Goal: Find specific page/section: Find specific page/section

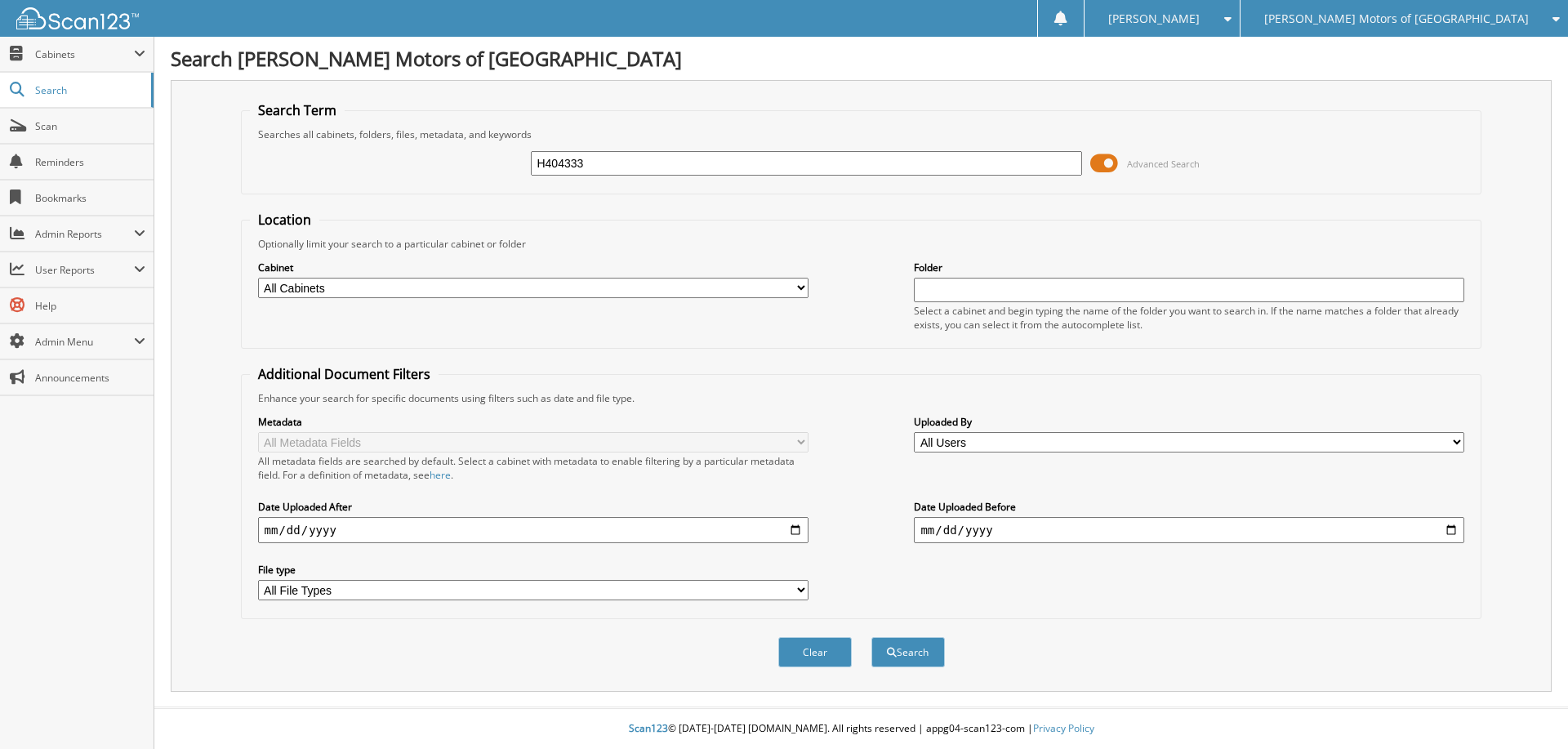
type input "H404333"
click at [871, 637] on button "Search" at bounding box center [908, 651] width 73 height 30
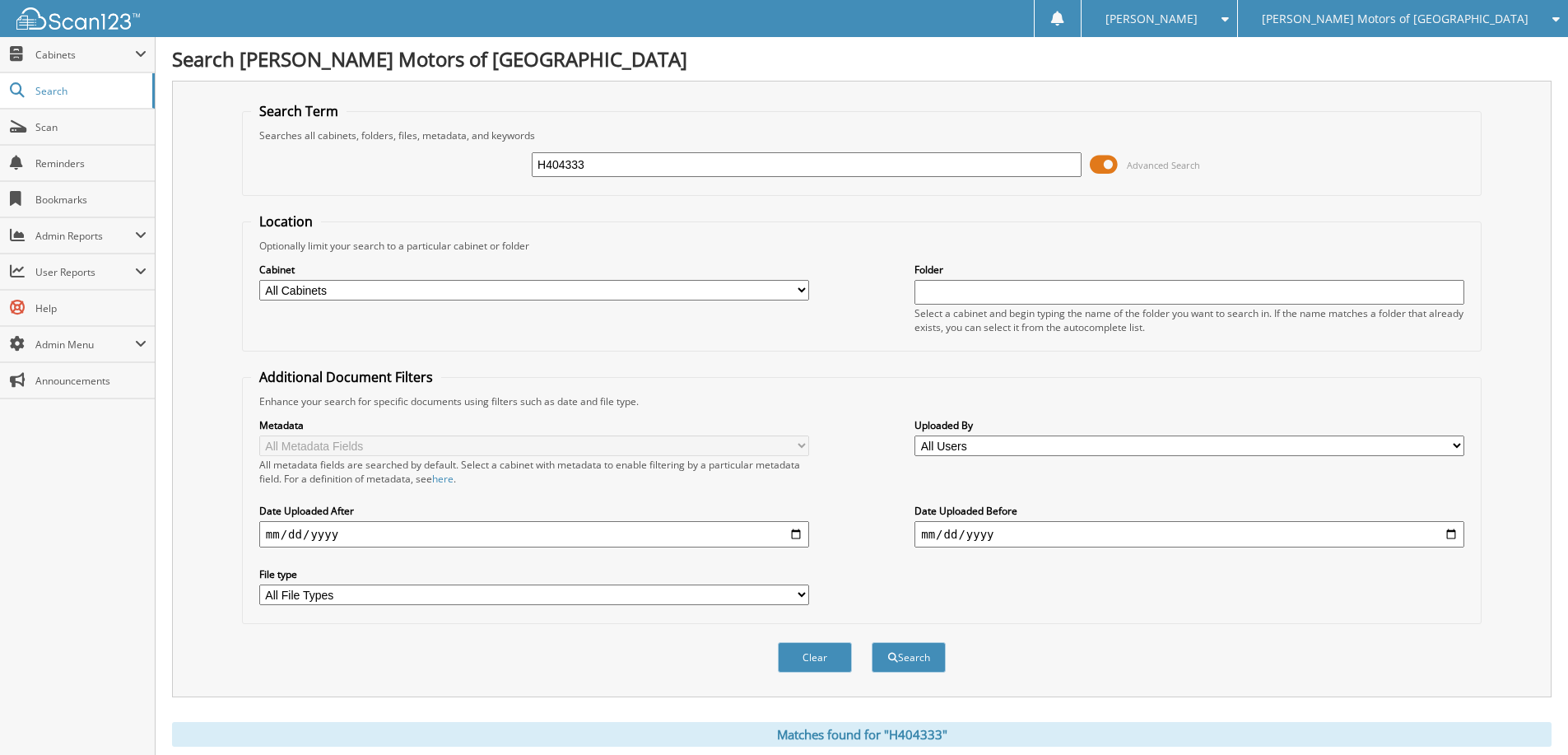
drag, startPoint x: 0, startPoint y: 0, endPoint x: 508, endPoint y: 166, distance: 534.4
click at [508, 167] on div "H404333 Advanced Search" at bounding box center [861, 164] width 1221 height 45
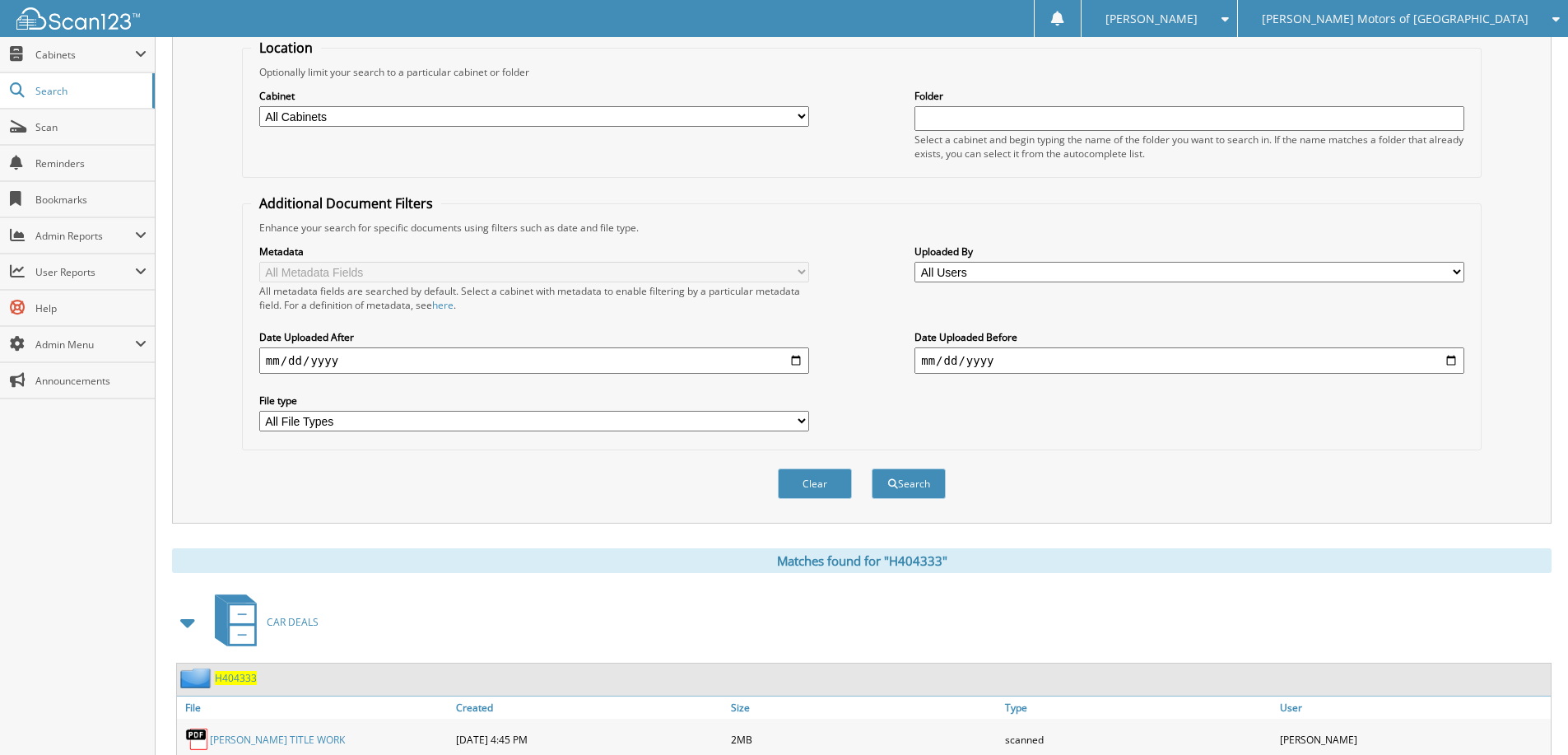
scroll to position [393, 0]
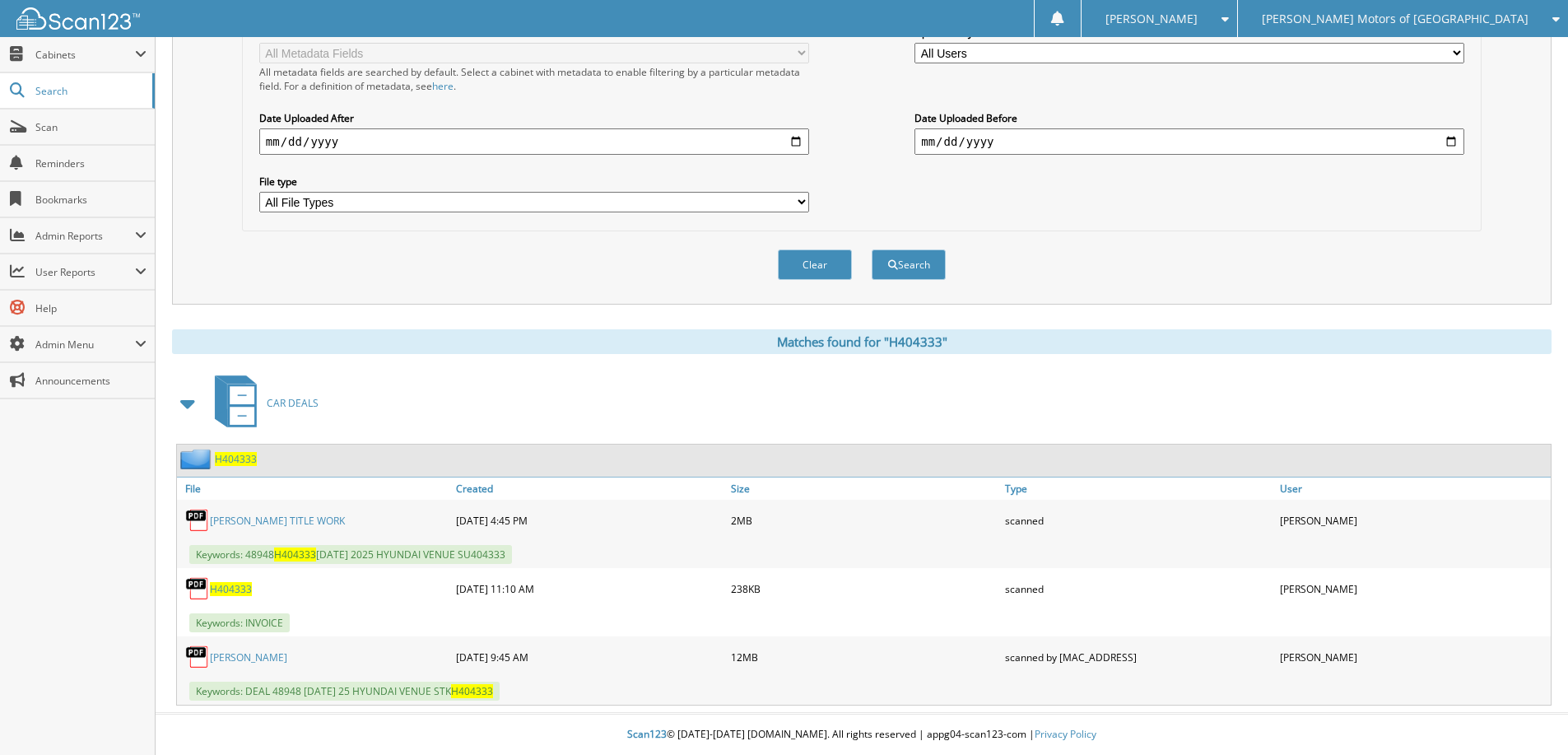
click at [248, 459] on span "H404333" at bounding box center [236, 459] width 42 height 14
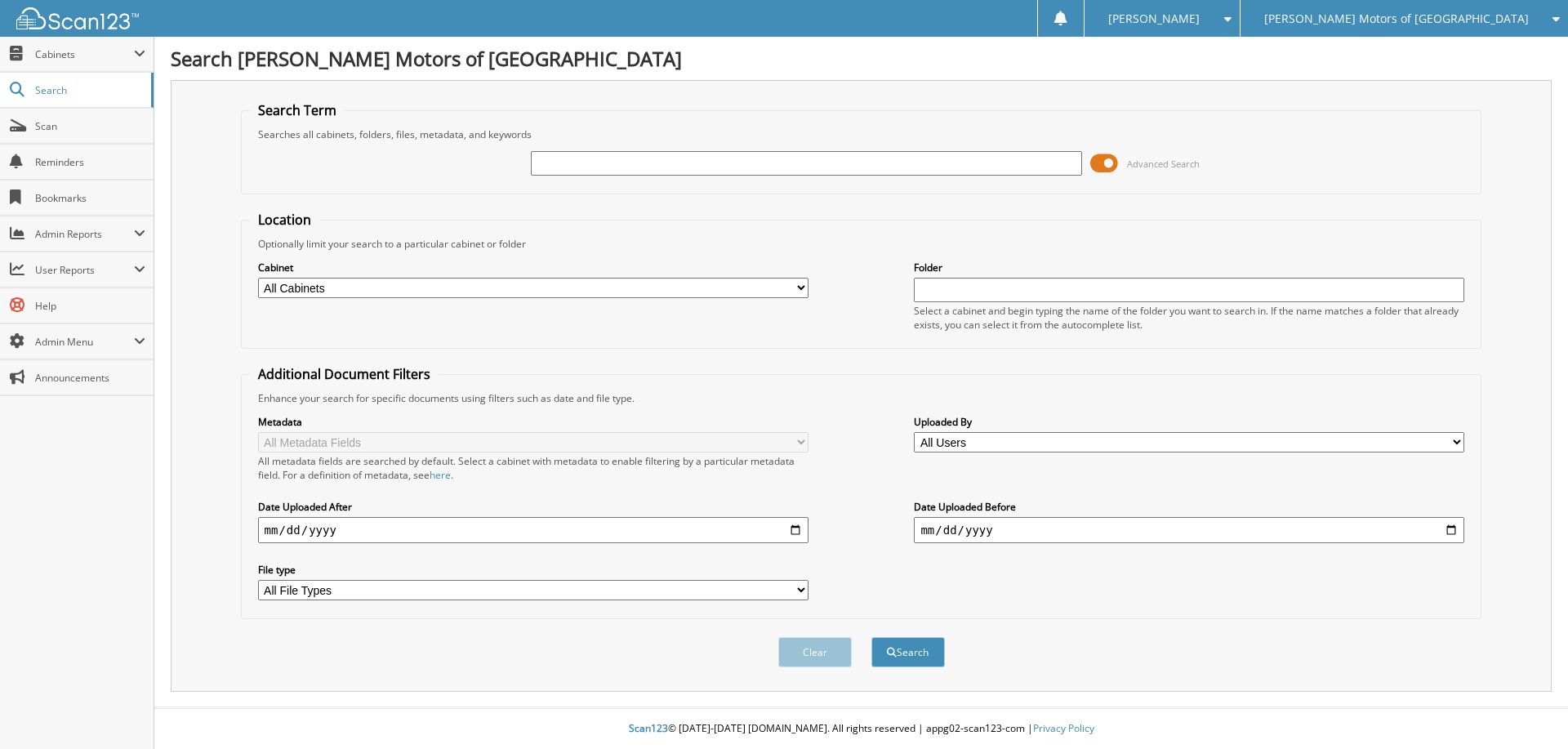
click at [605, 156] on input "text" at bounding box center [806, 163] width 550 height 24
type input "283776"
click at [871, 637] on button "Search" at bounding box center [908, 651] width 73 height 30
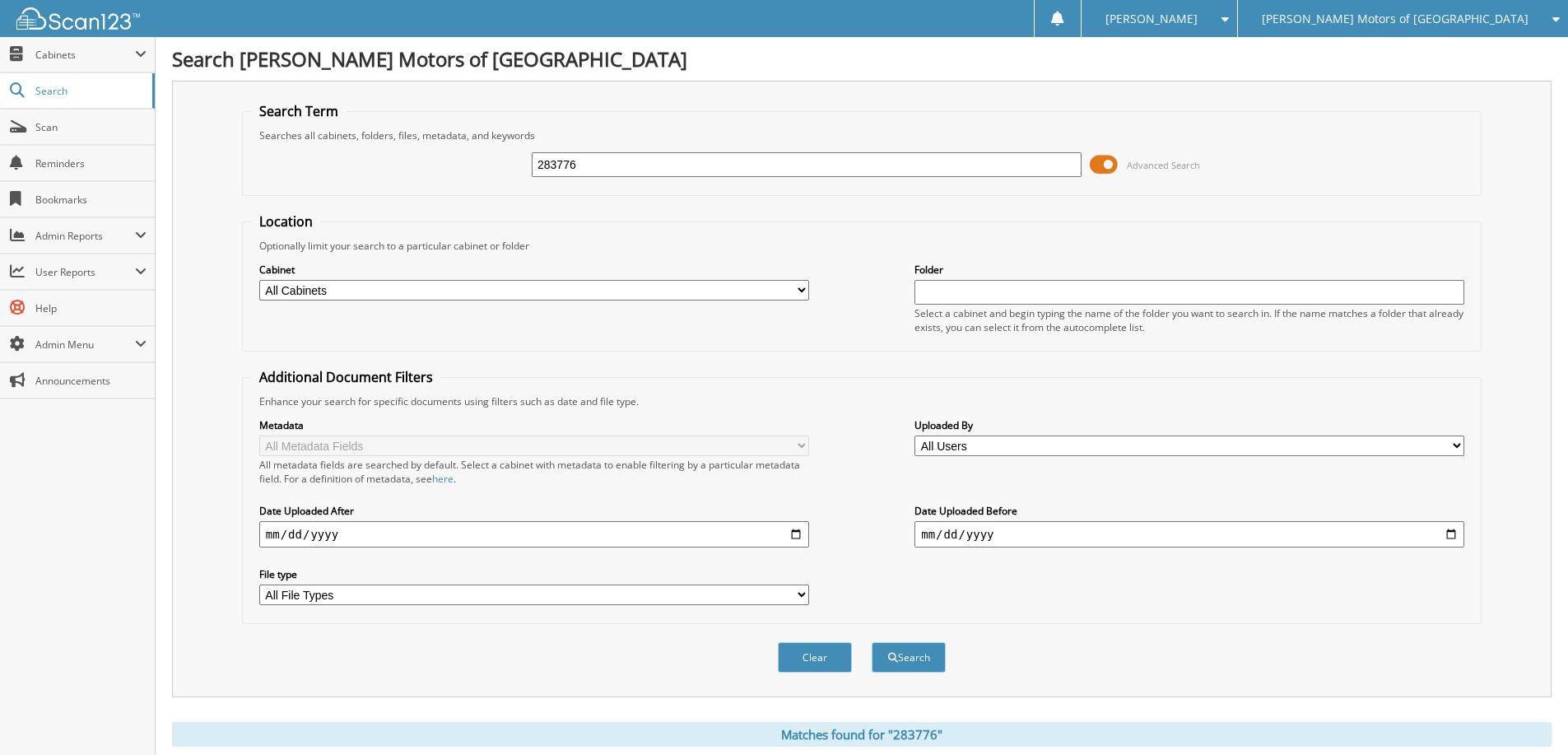
drag, startPoint x: 576, startPoint y: 165, endPoint x: 513, endPoint y: 164, distance: 63.0
click at [512, 164] on div "283776 Advanced Search" at bounding box center [861, 164] width 1221 height 45
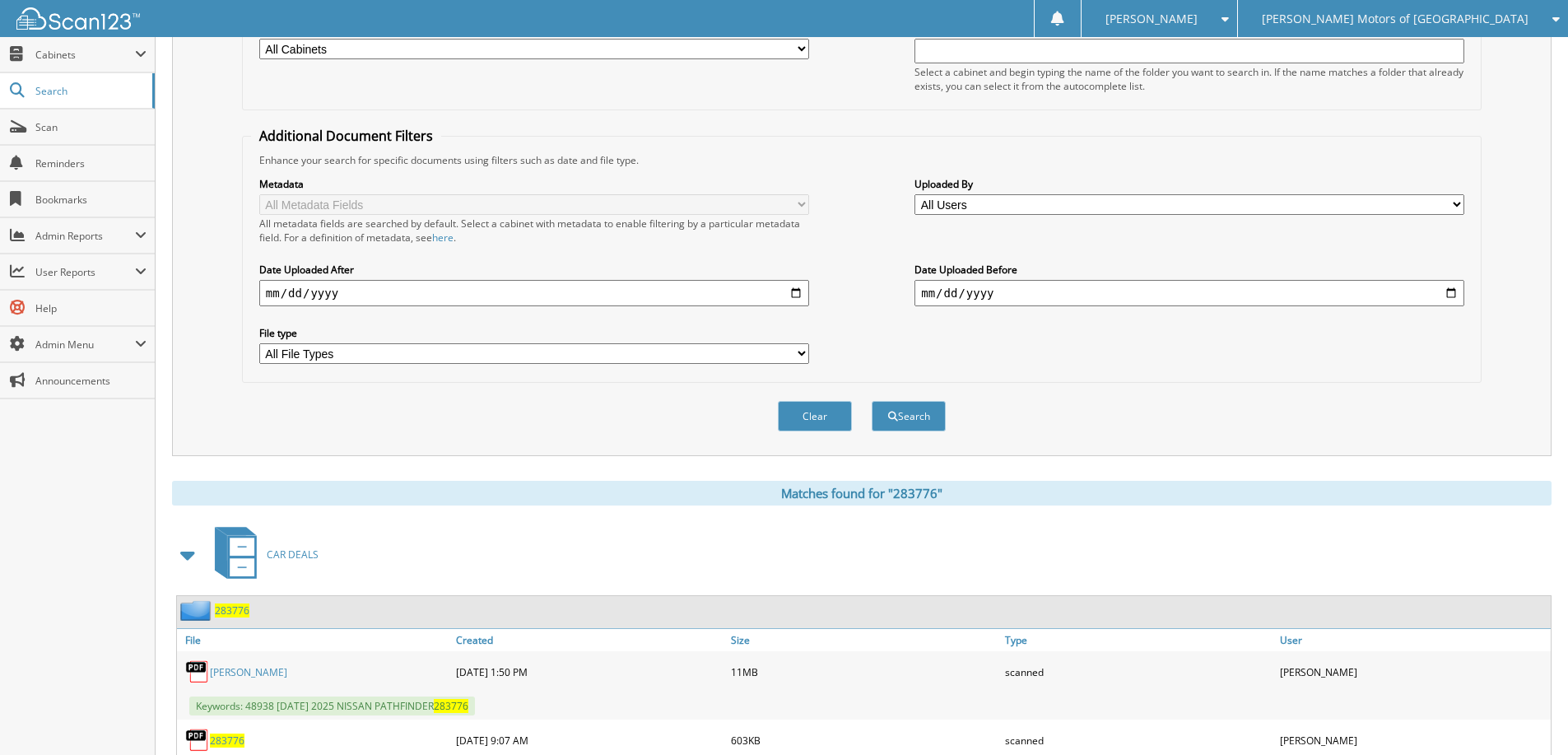
scroll to position [459, 0]
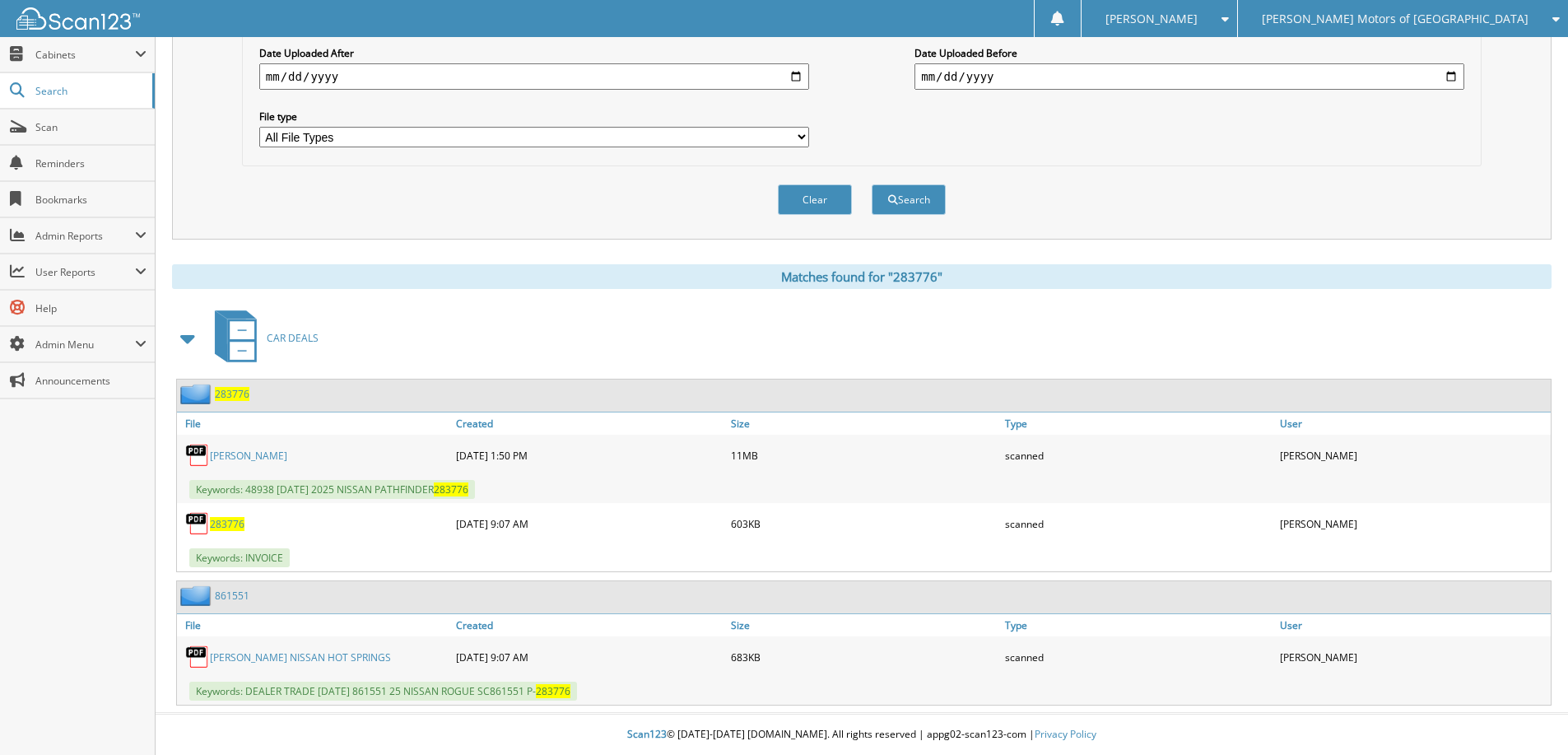
click at [237, 389] on span "283776" at bounding box center [233, 393] width 35 height 14
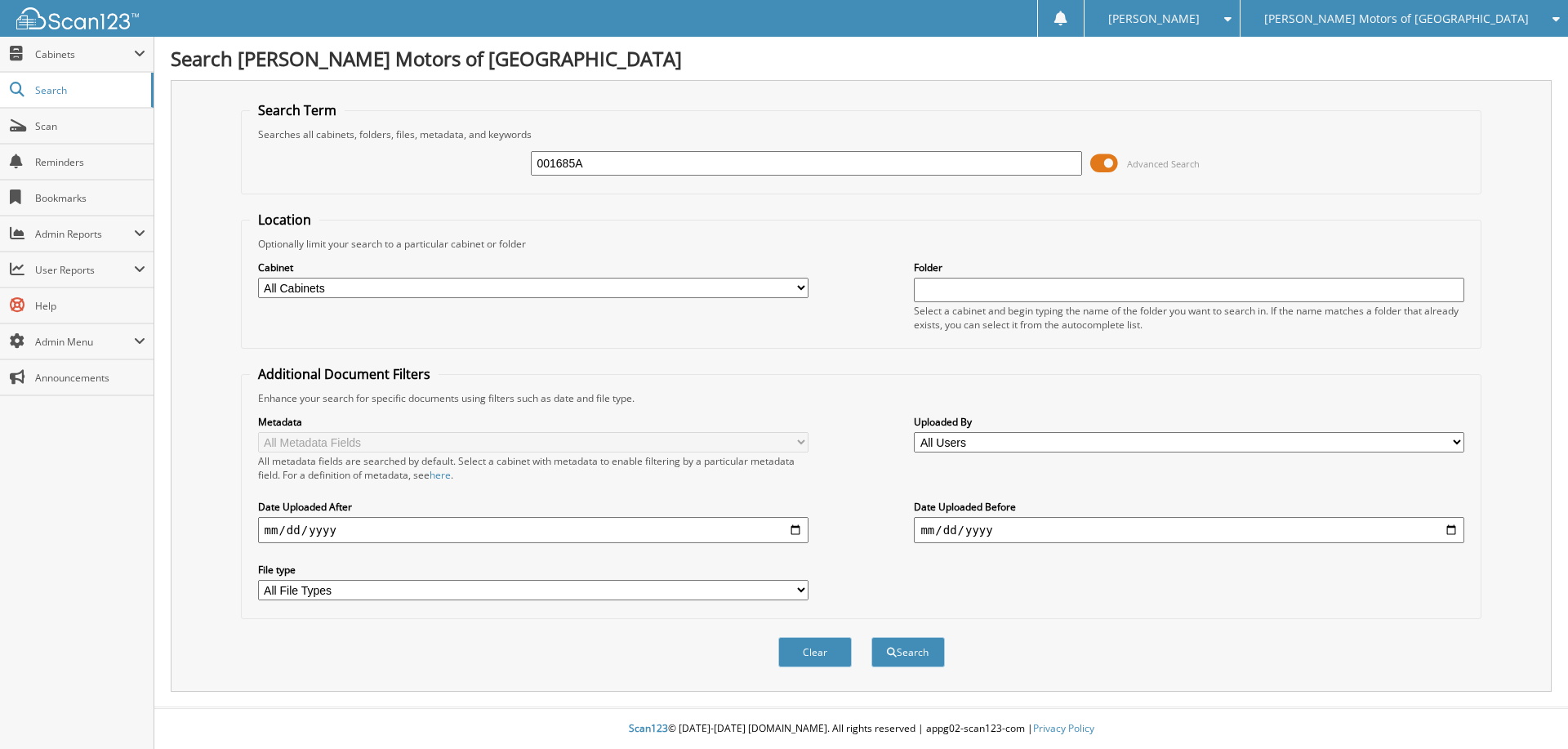
type input "001685A"
click at [871, 637] on button "Search" at bounding box center [908, 651] width 73 height 30
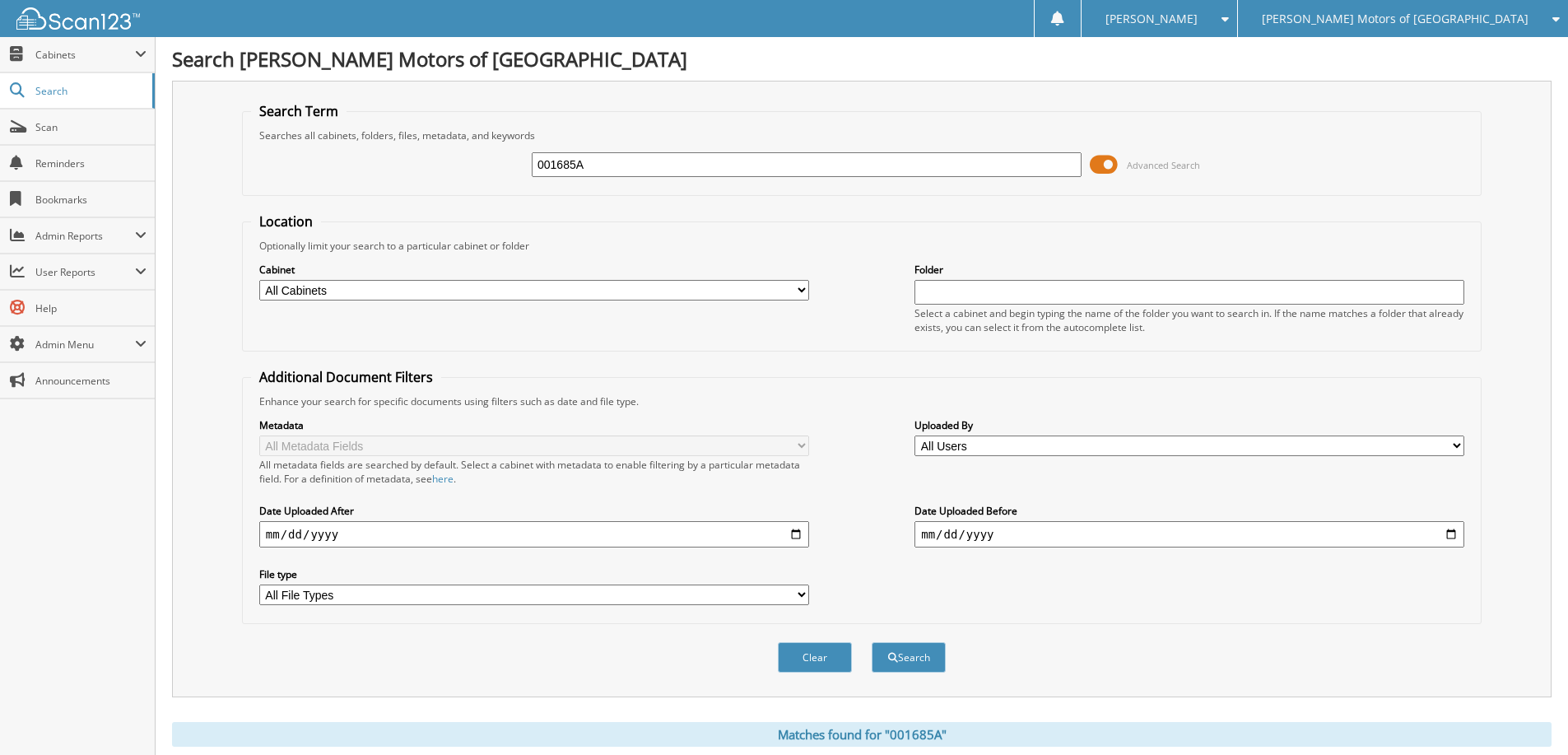
drag, startPoint x: 582, startPoint y: 165, endPoint x: 514, endPoint y: 159, distance: 68.3
click at [514, 159] on div "001685A Advanced Search" at bounding box center [861, 164] width 1221 height 45
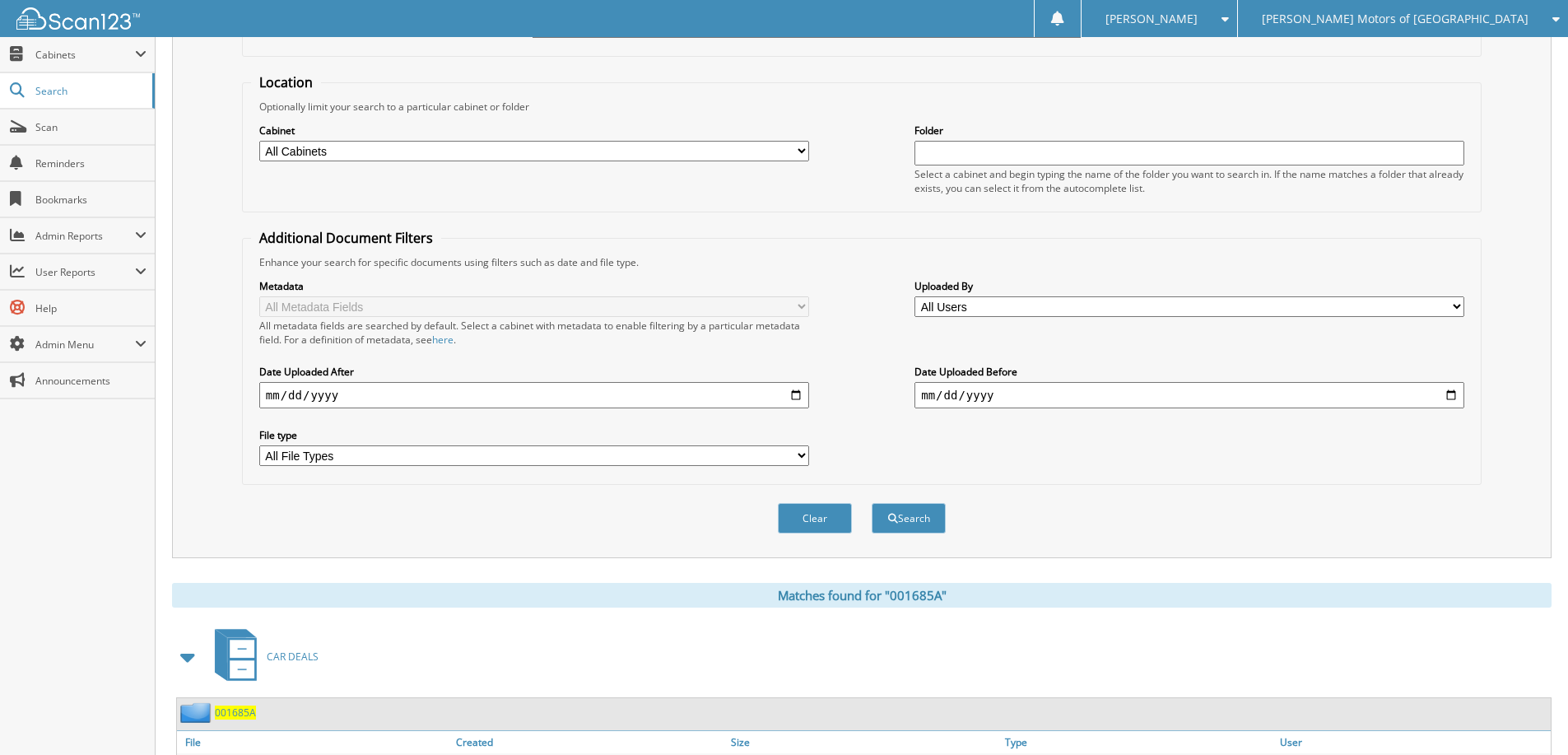
scroll to position [257, 0]
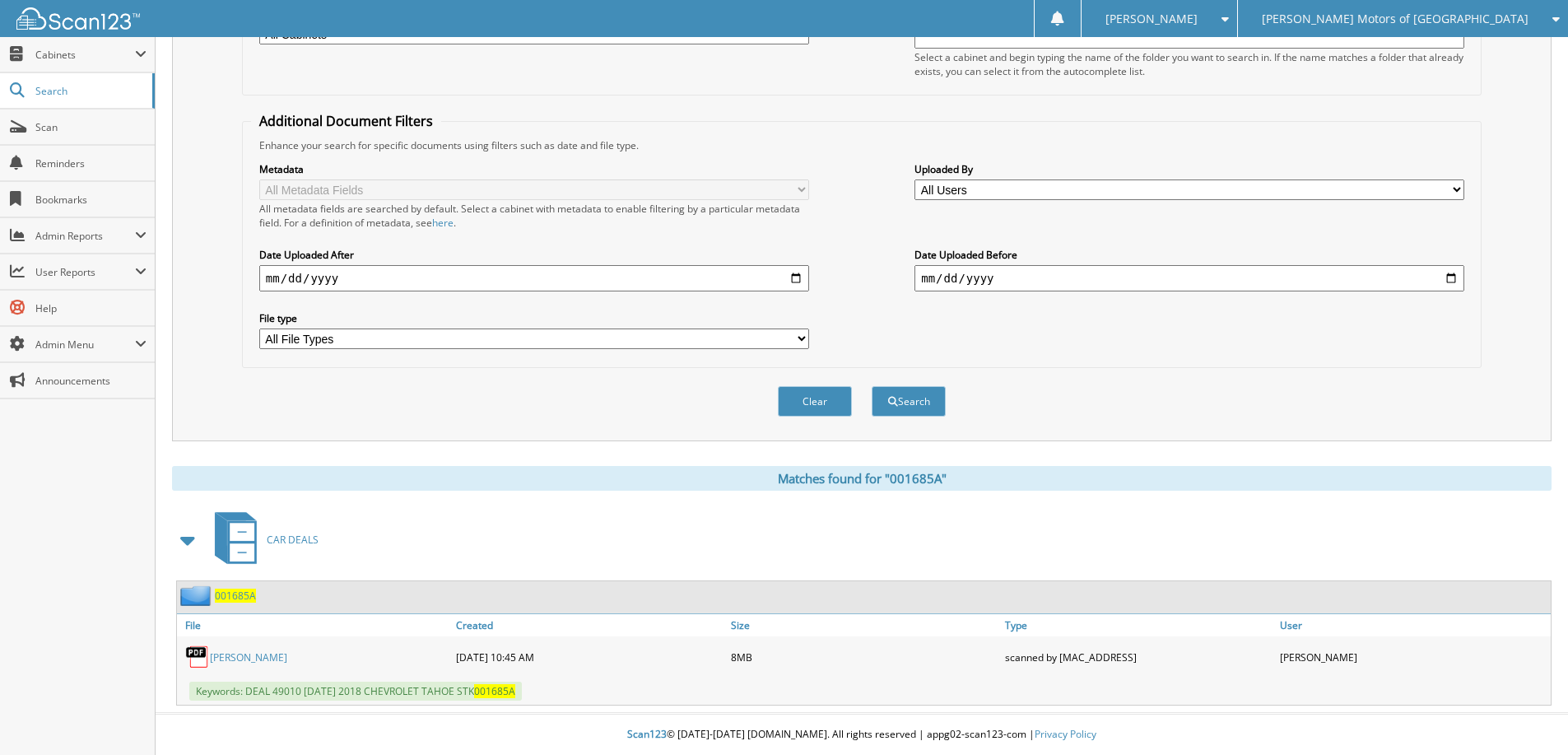
click at [252, 595] on span "001685A" at bounding box center [235, 595] width 41 height 14
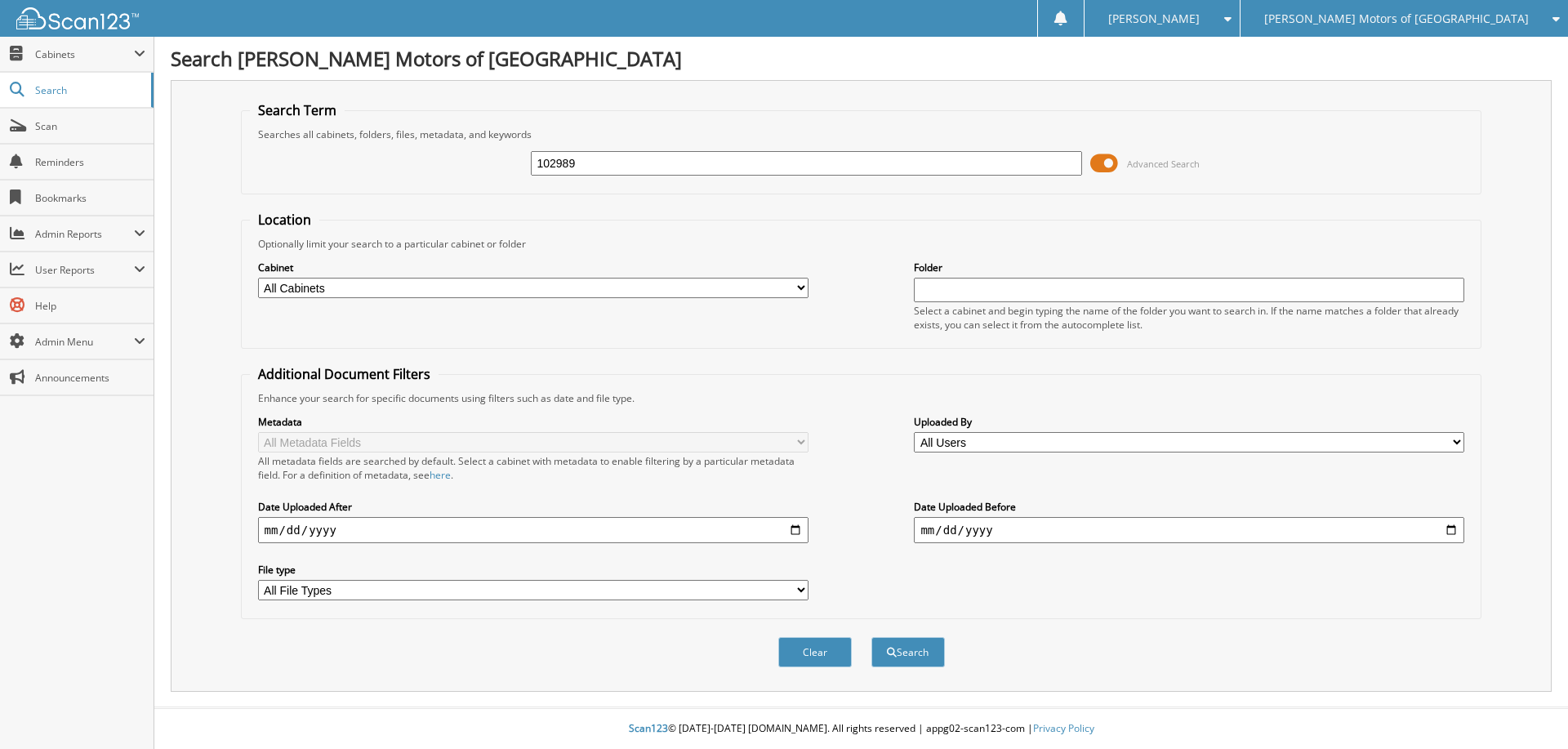
type input "102989"
click at [871, 637] on button "Search" at bounding box center [908, 651] width 73 height 30
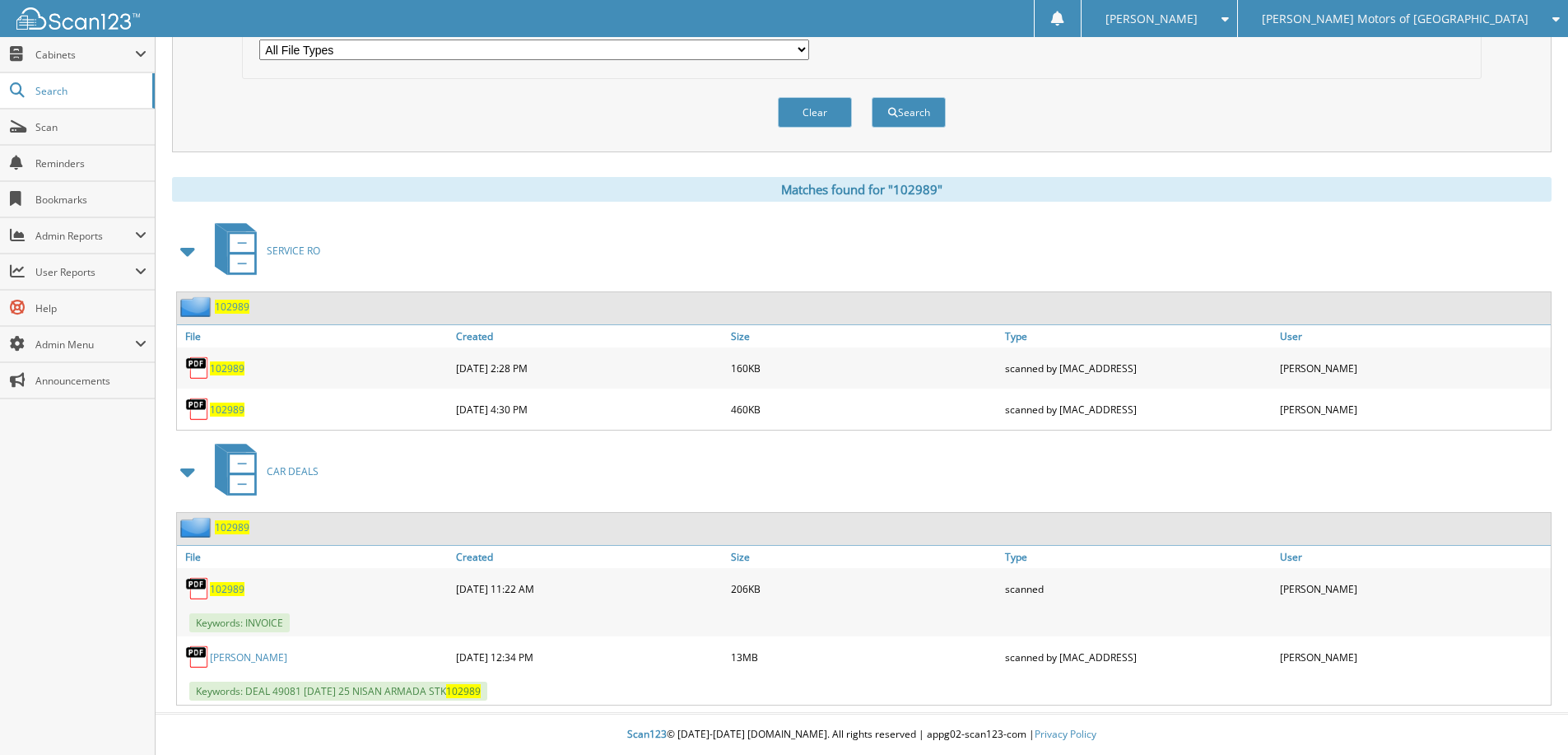
click at [221, 299] on div "102989" at bounding box center [213, 306] width 72 height 21
click at [224, 306] on span "102989" at bounding box center [233, 306] width 35 height 14
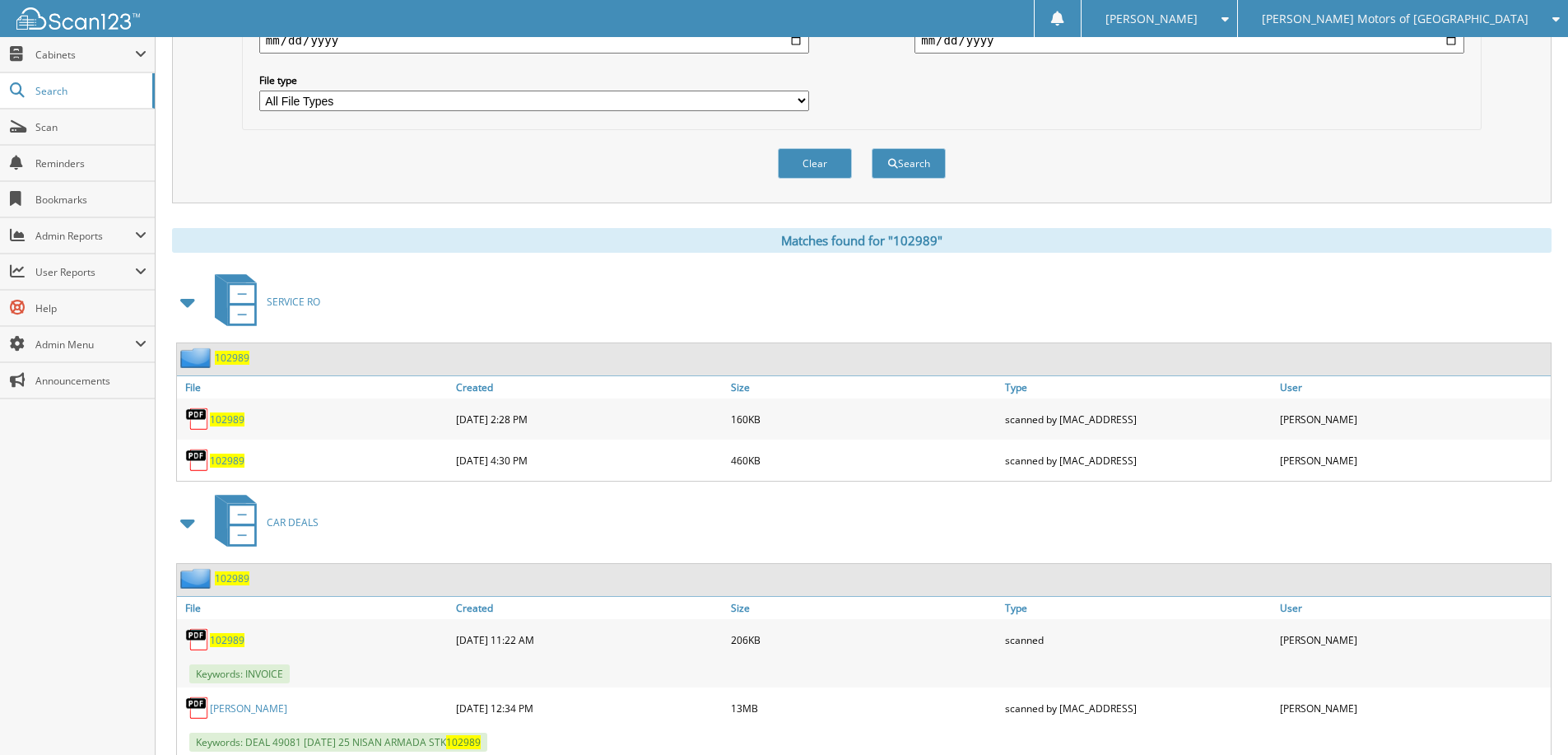
scroll to position [545, 0]
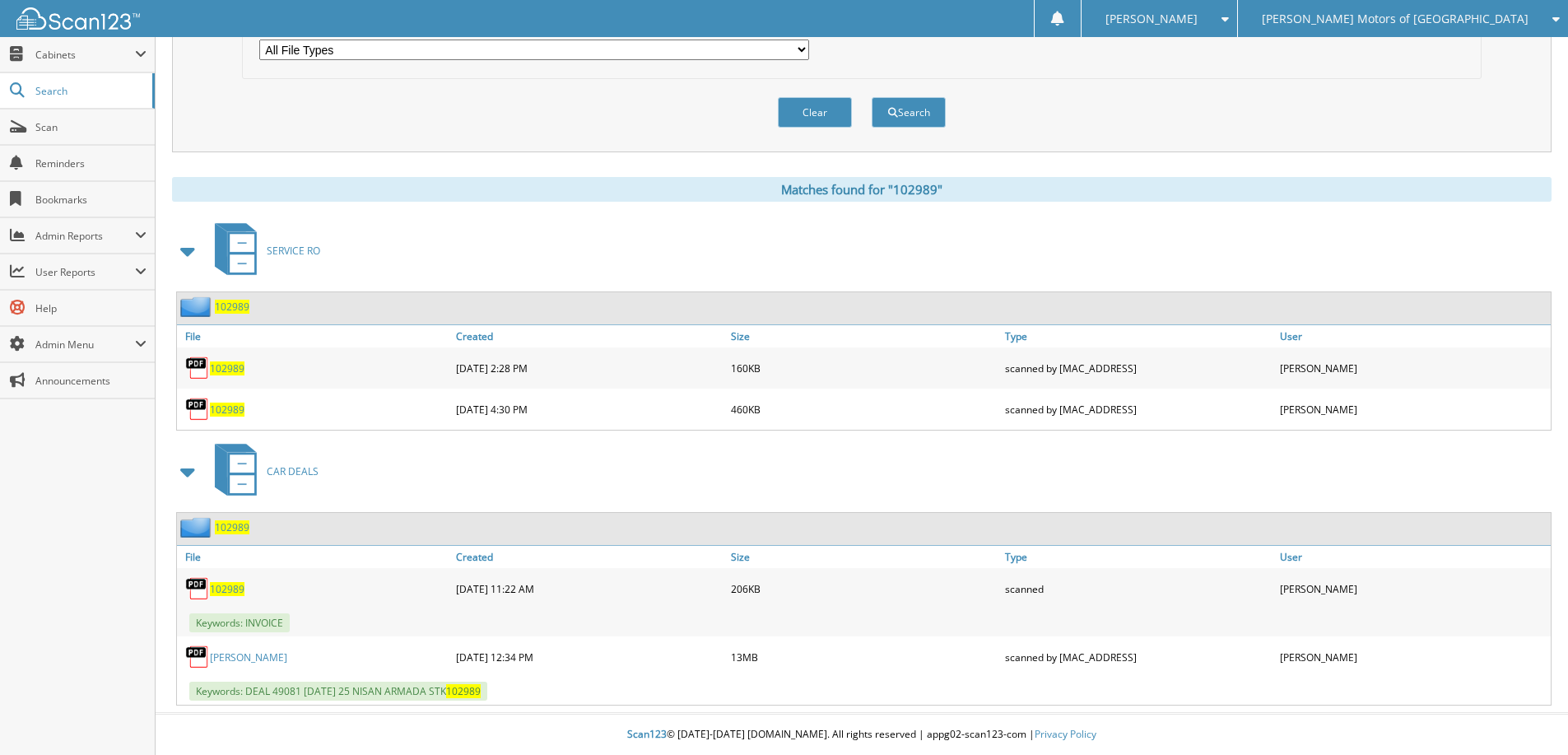
click at [233, 527] on span "102989" at bounding box center [233, 526] width 35 height 14
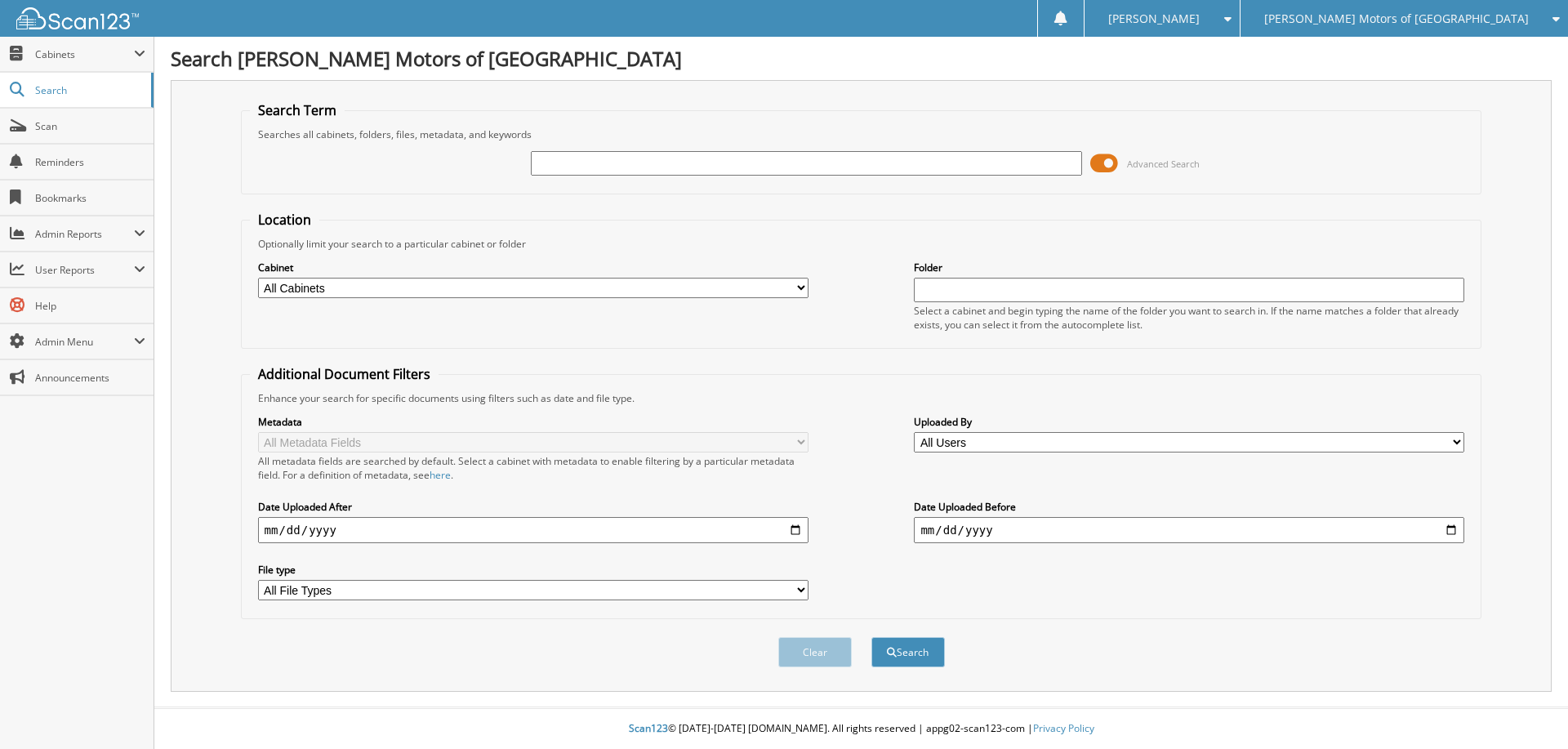
click at [651, 167] on input "text" at bounding box center [806, 163] width 550 height 24
type input "H060644"
click at [871, 637] on button "Search" at bounding box center [908, 651] width 73 height 30
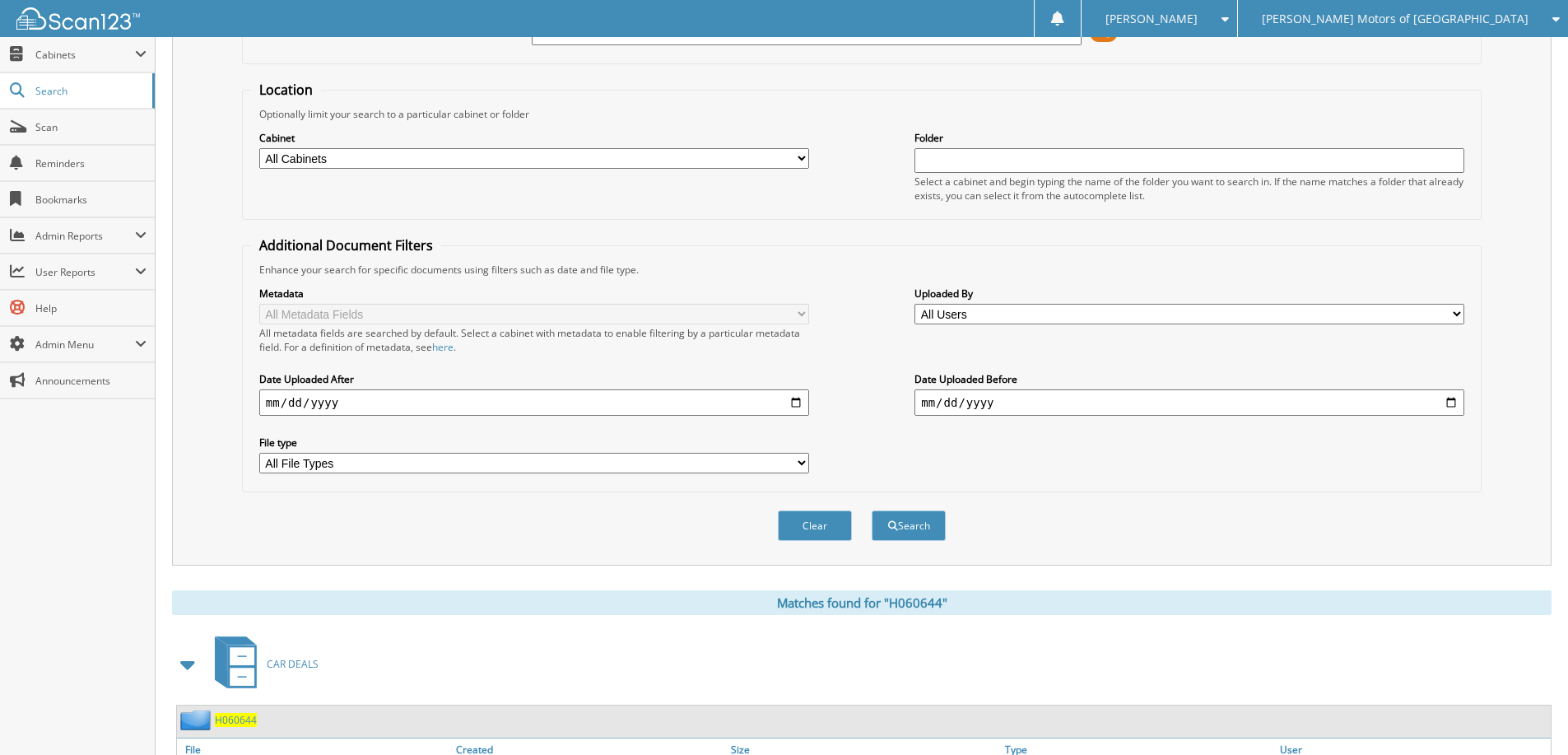
scroll to position [257, 0]
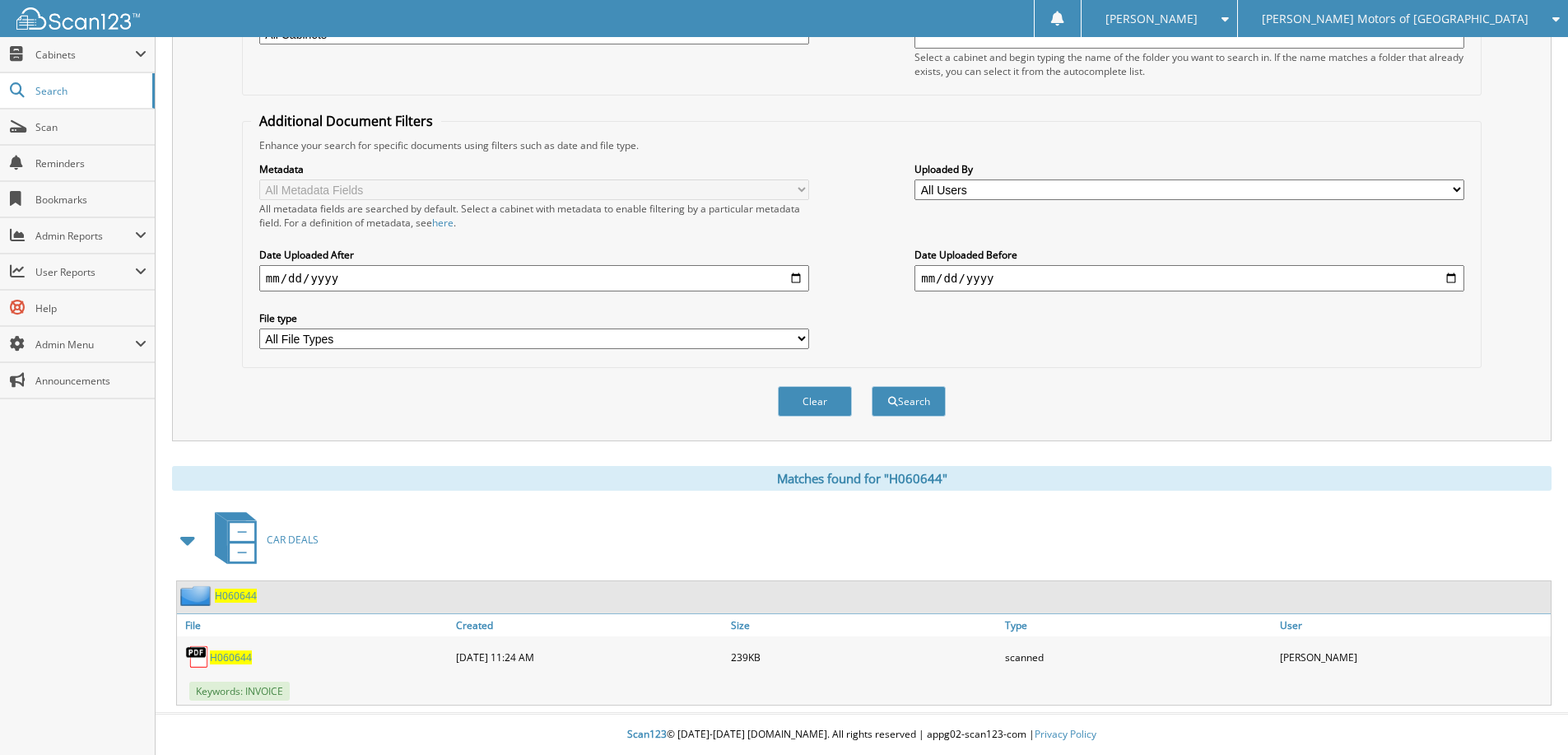
click at [237, 595] on span "H060644" at bounding box center [236, 595] width 42 height 14
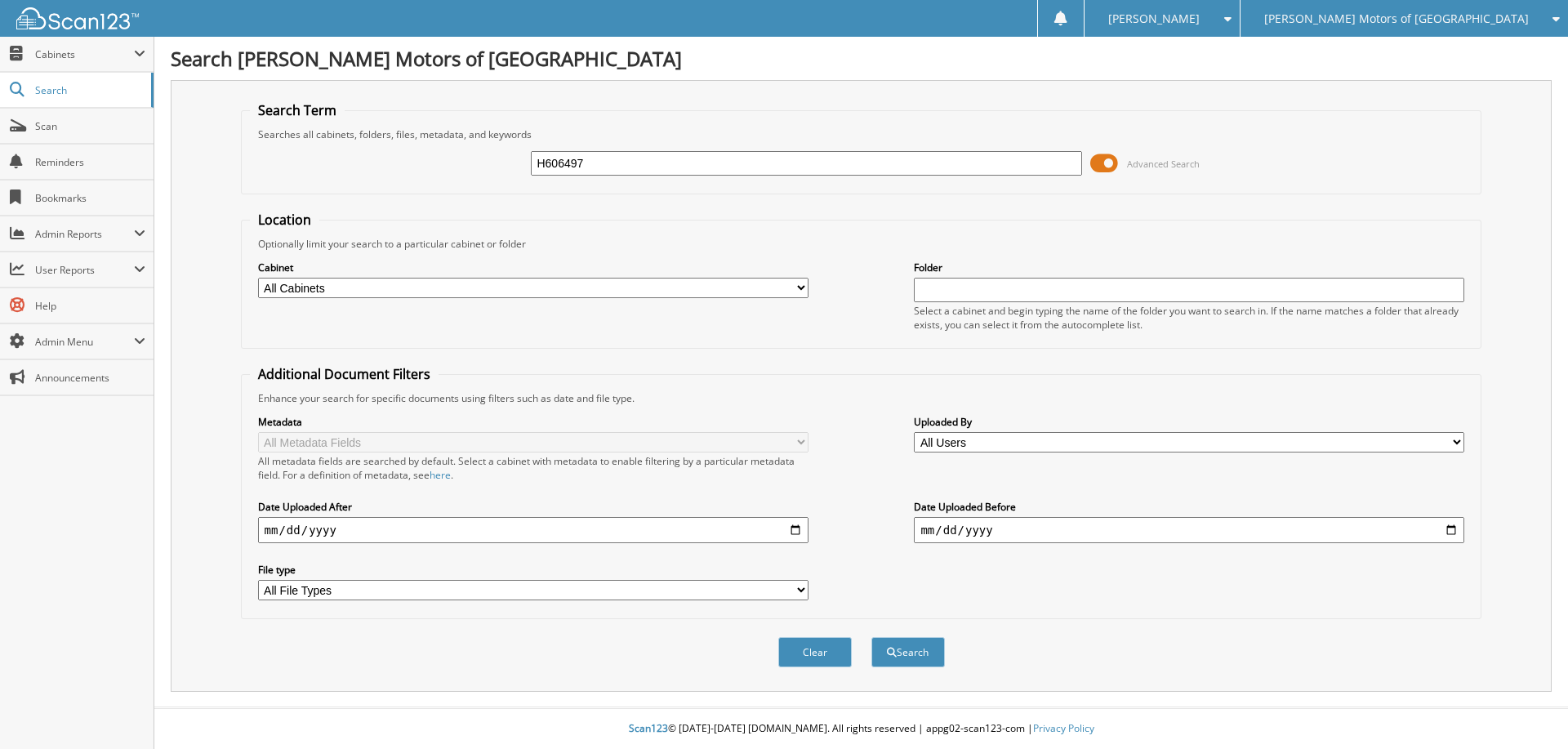
type input "H606497"
click at [871, 637] on button "Search" at bounding box center [908, 651] width 73 height 30
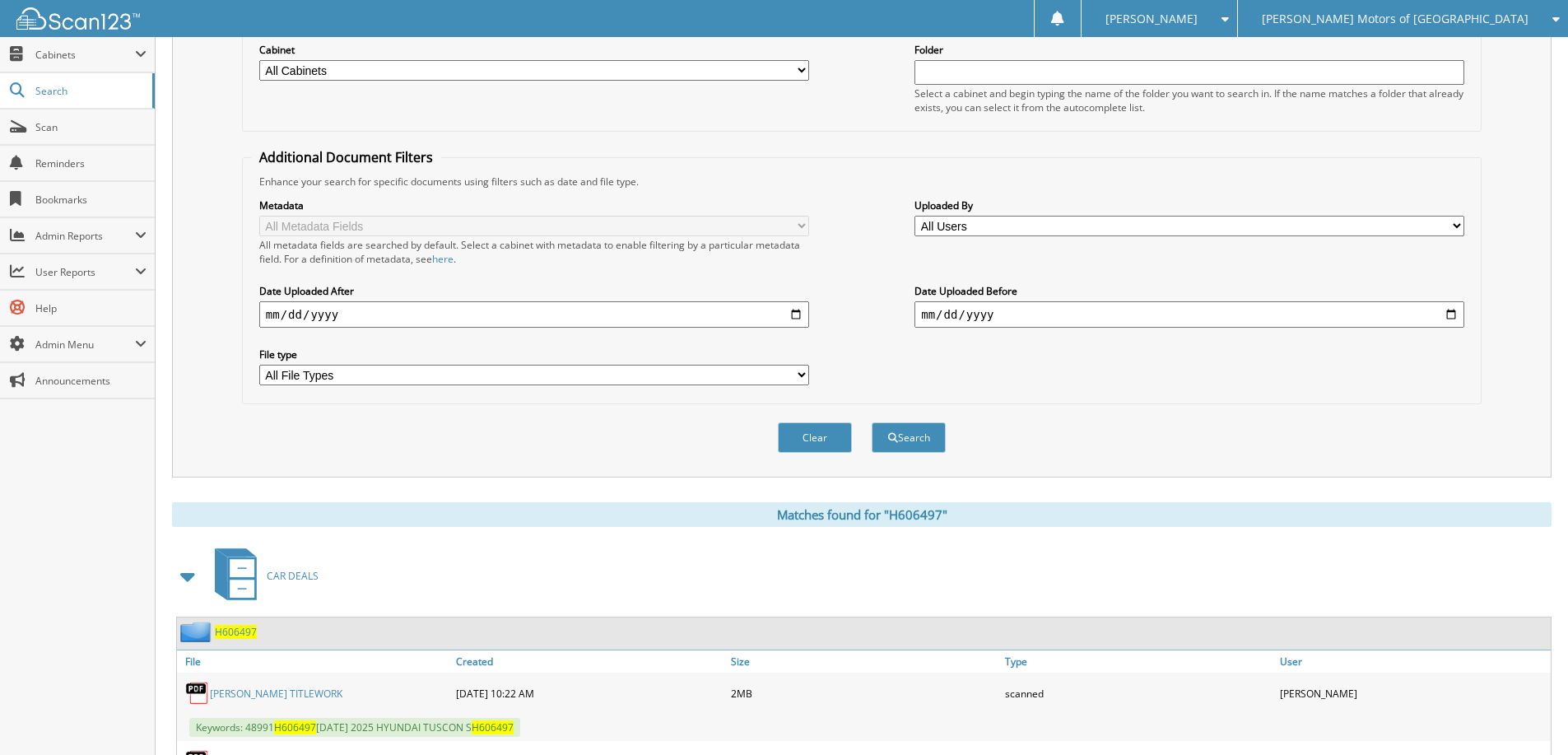
scroll to position [435, 0]
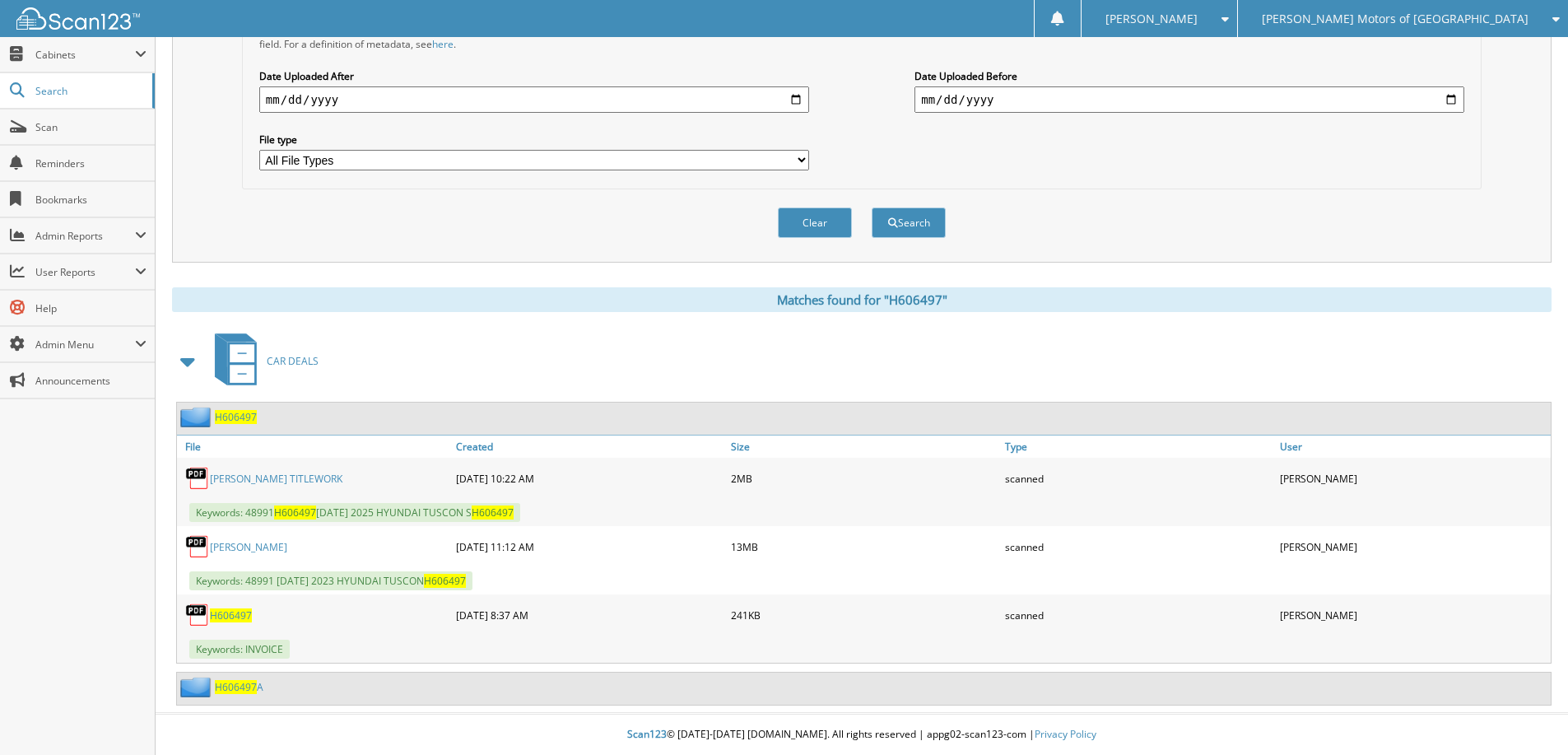
click at [241, 413] on span "H606497" at bounding box center [236, 416] width 42 height 14
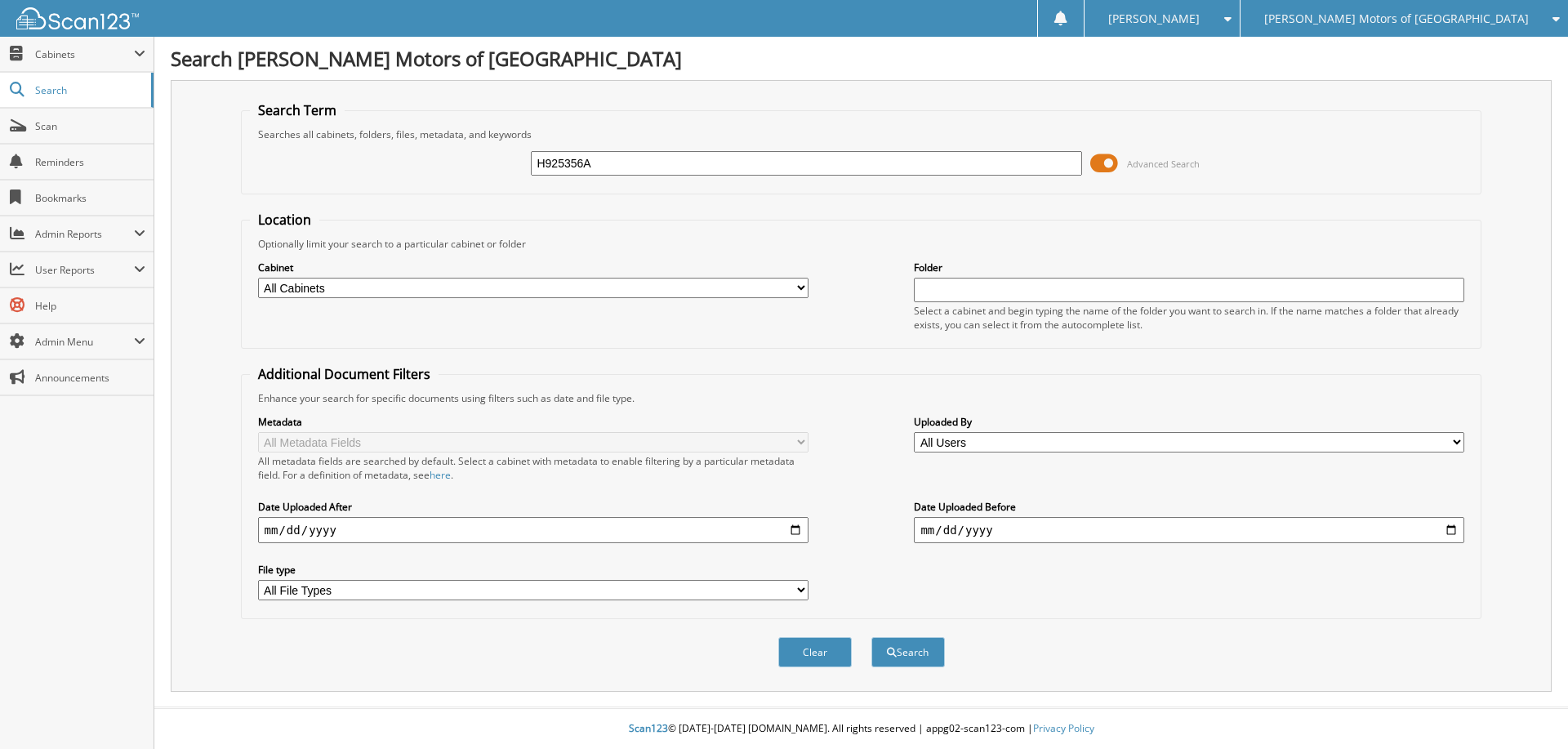
type input "H925356A"
click at [871, 637] on button "Search" at bounding box center [908, 651] width 73 height 30
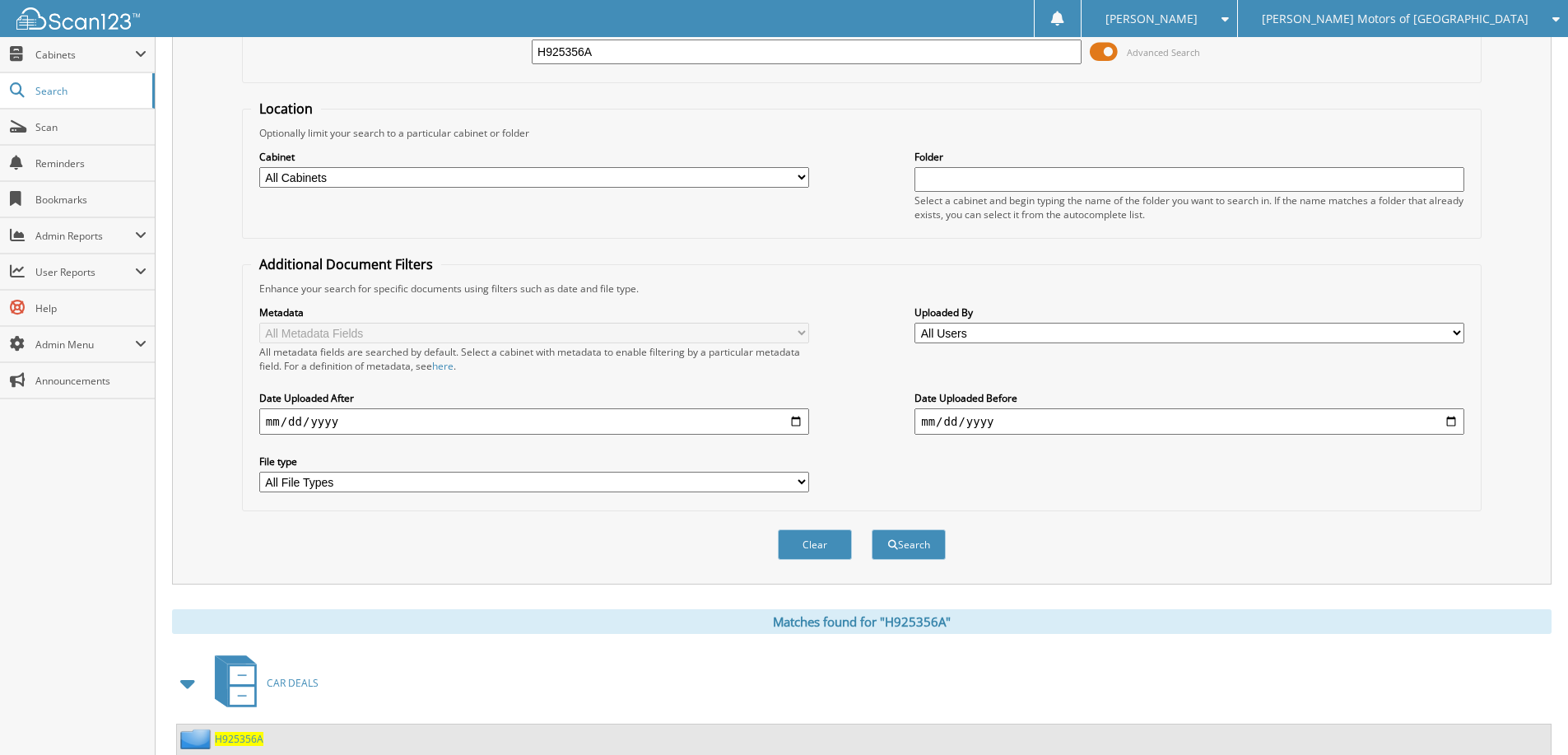
scroll to position [257, 0]
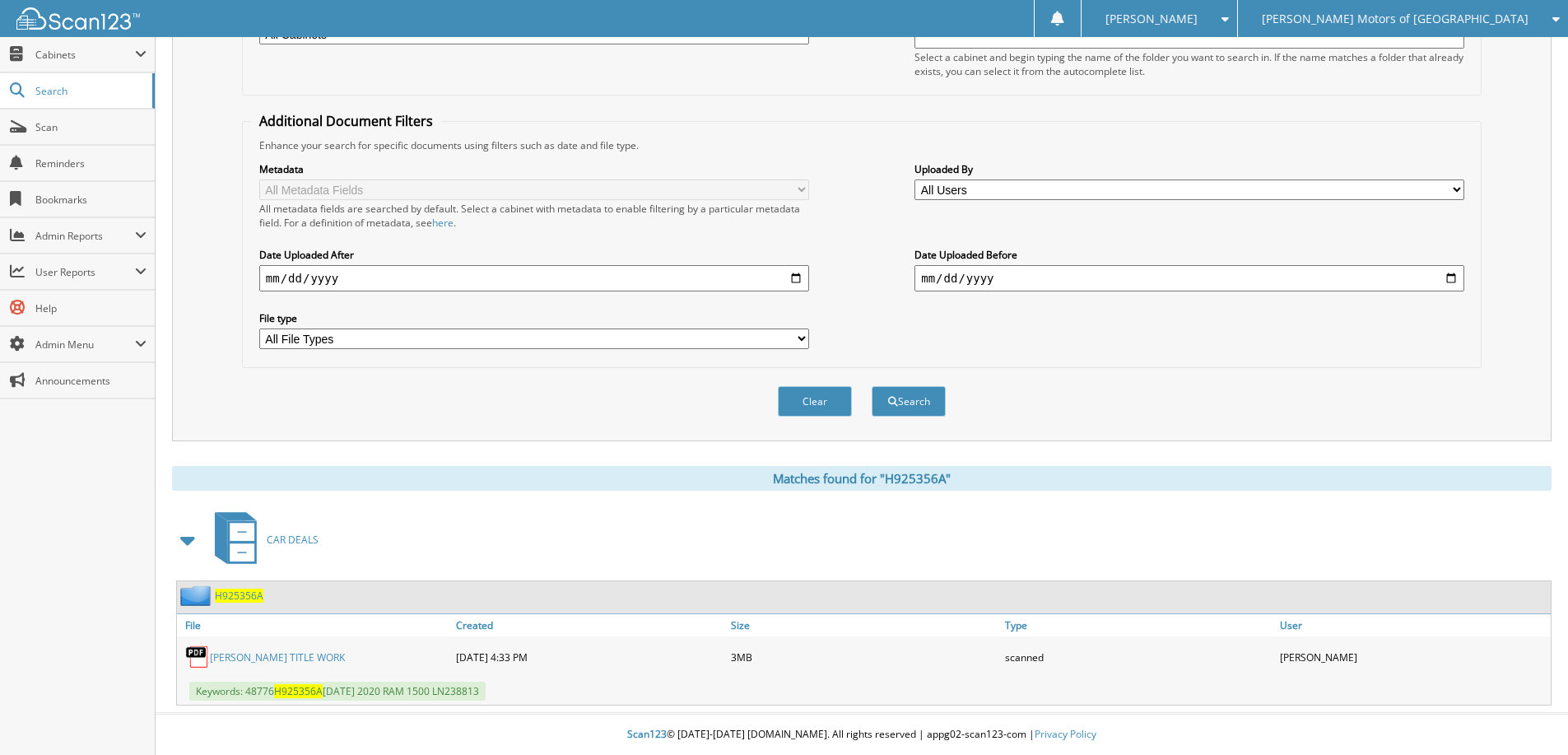
click at [245, 594] on span "H925356A" at bounding box center [239, 595] width 48 height 14
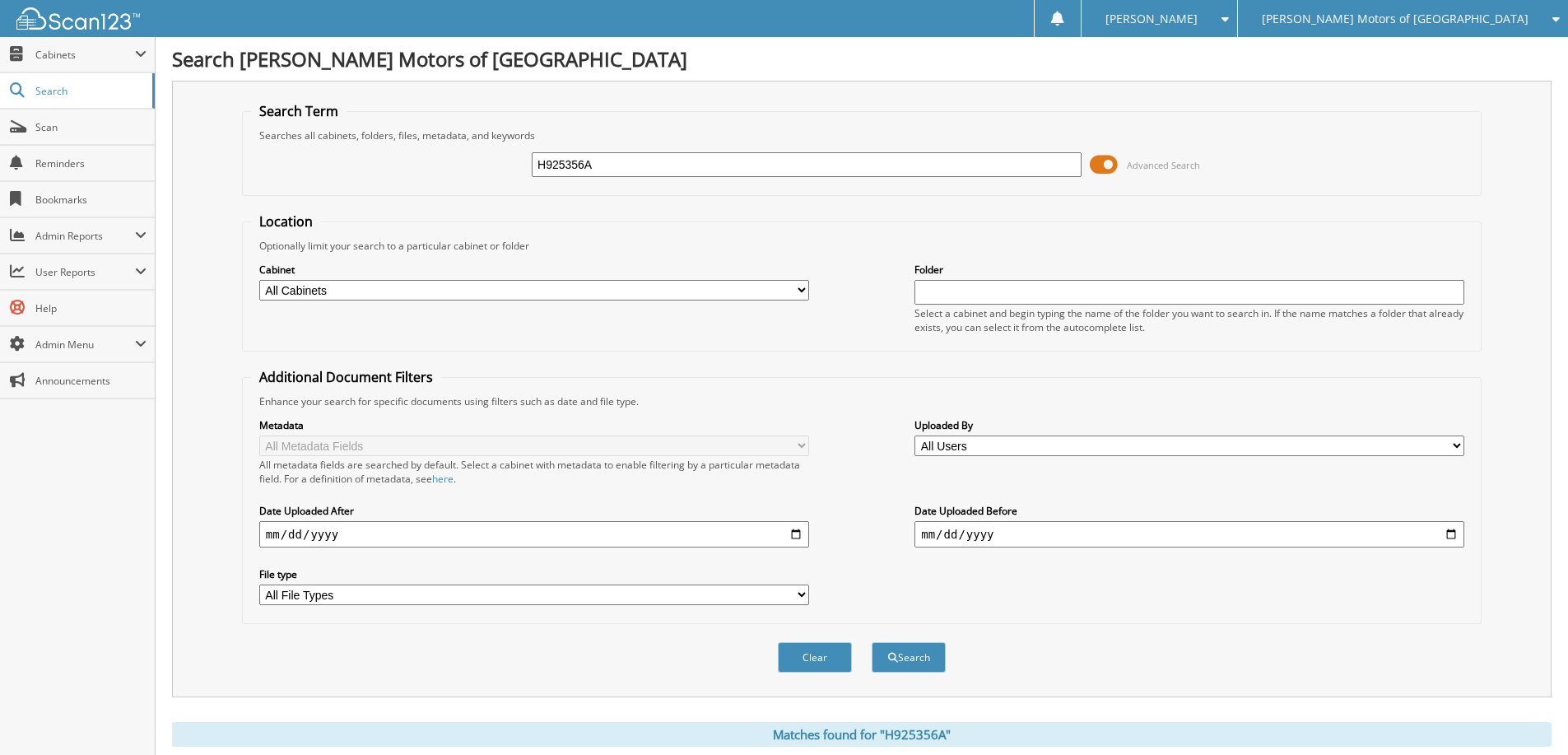
drag, startPoint x: 624, startPoint y: 171, endPoint x: 462, endPoint y: 154, distance: 162.9
click at [460, 171] on div "H925356A Advanced Search" at bounding box center [861, 164] width 1221 height 45
type input "205650C"
click at [872, 642] on button "Search" at bounding box center [909, 657] width 74 height 30
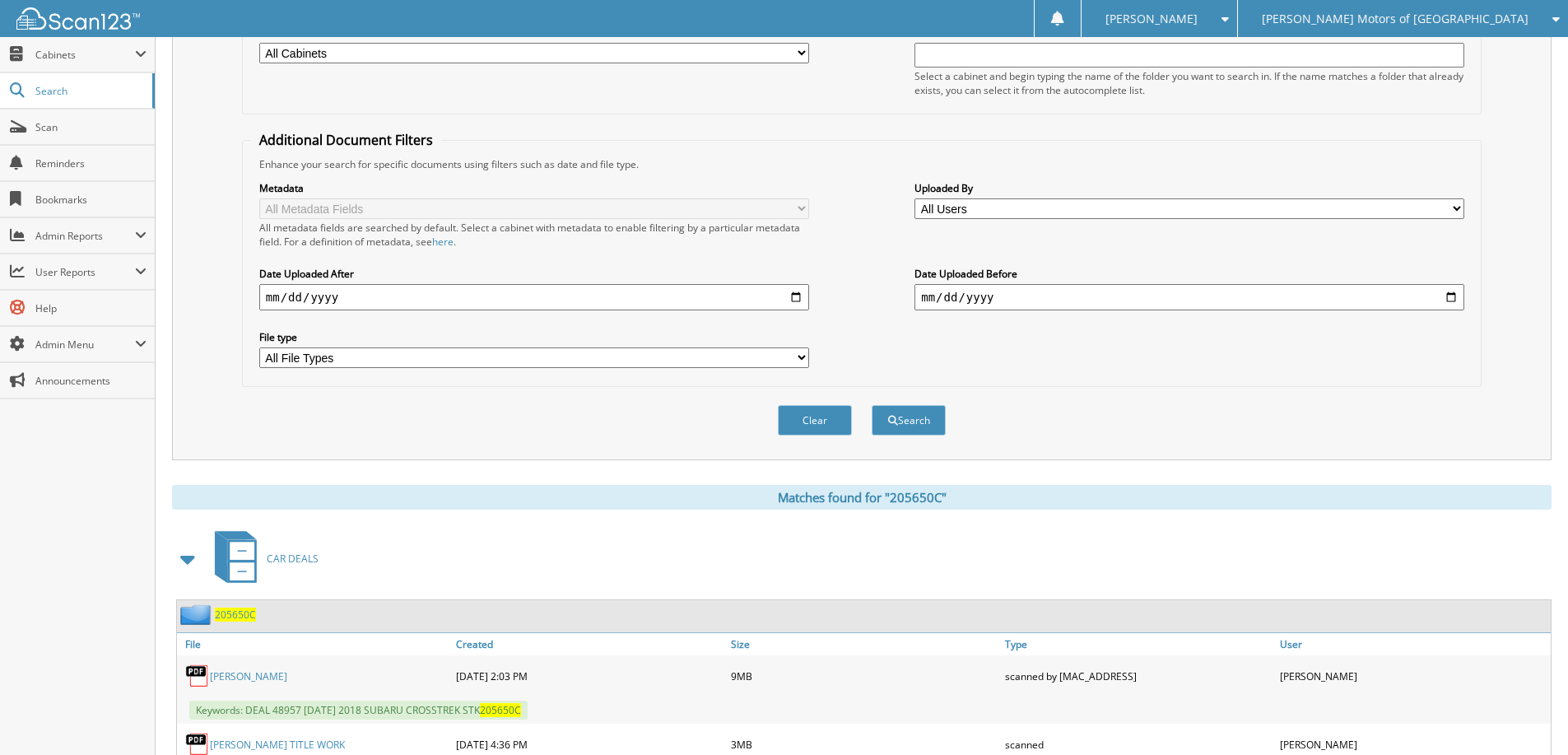
scroll to position [326, 0]
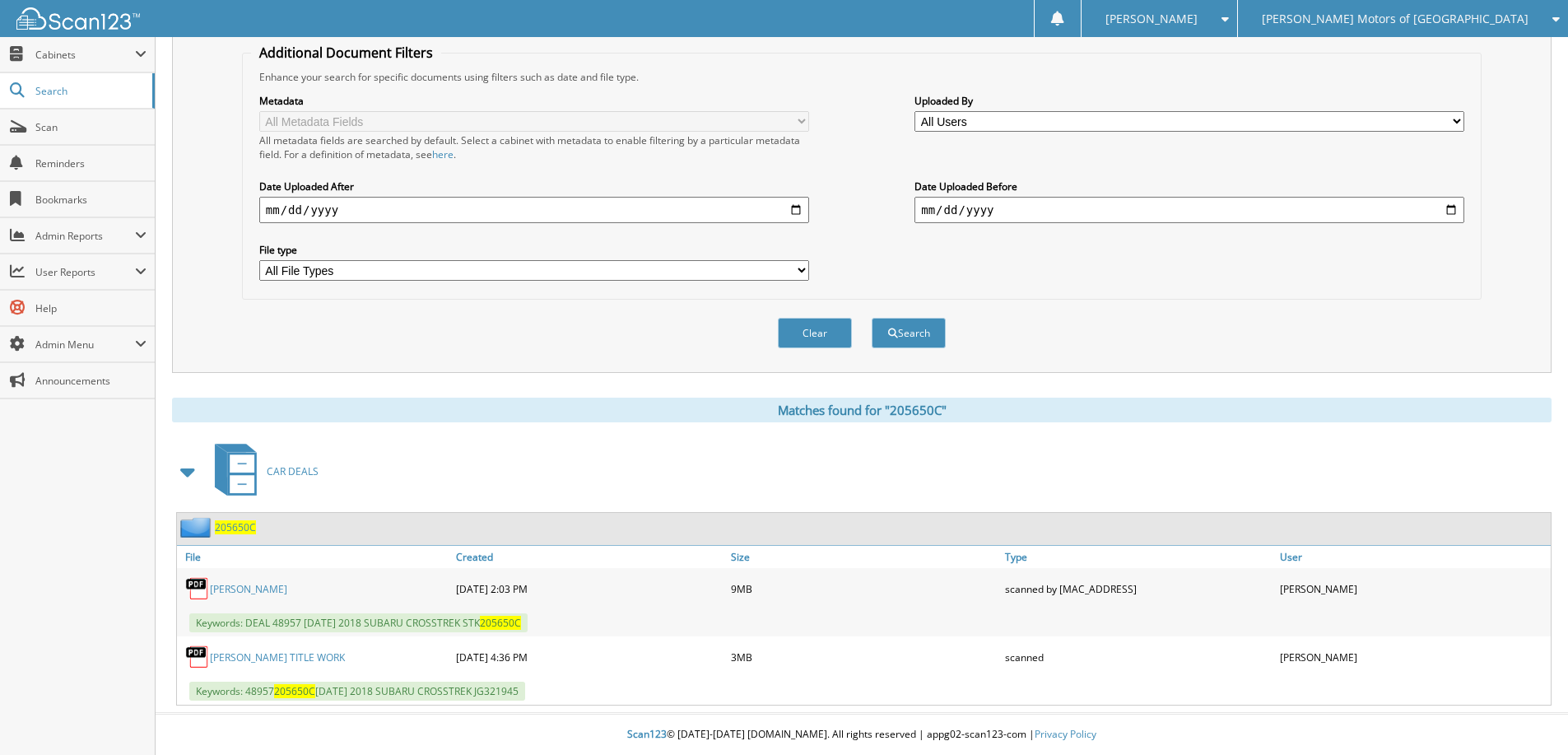
click at [243, 528] on span "205650C" at bounding box center [235, 526] width 41 height 14
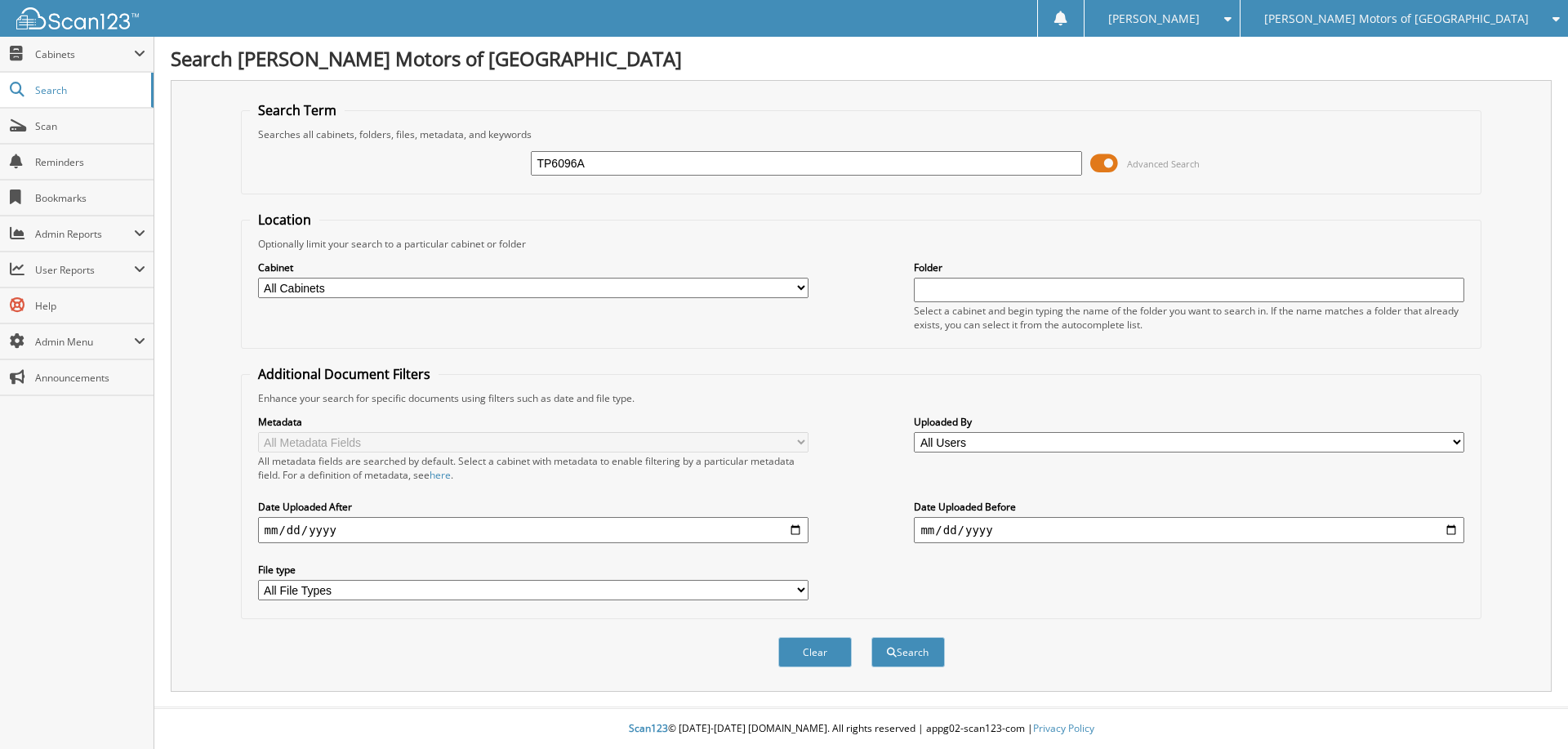
type input "TP6096A"
click at [871, 637] on button "Search" at bounding box center [908, 651] width 73 height 30
